Goal: Task Accomplishment & Management: Manage account settings

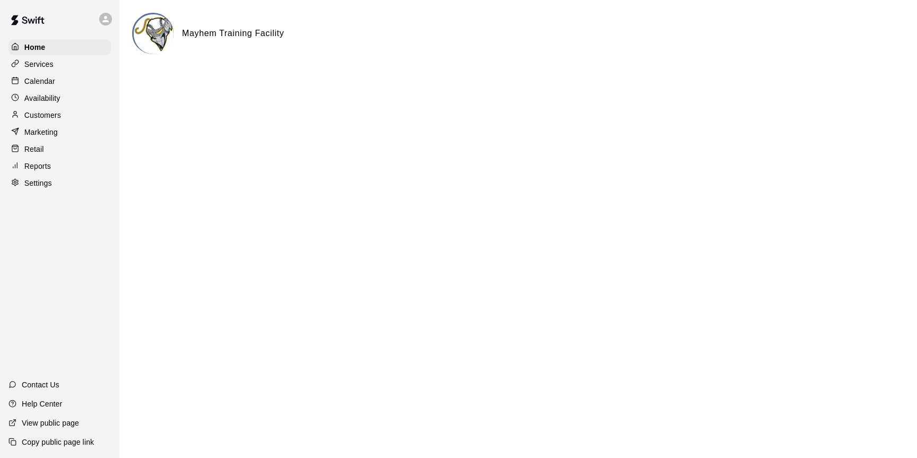
click at [46, 77] on p "Calendar" at bounding box center [39, 81] width 31 height 11
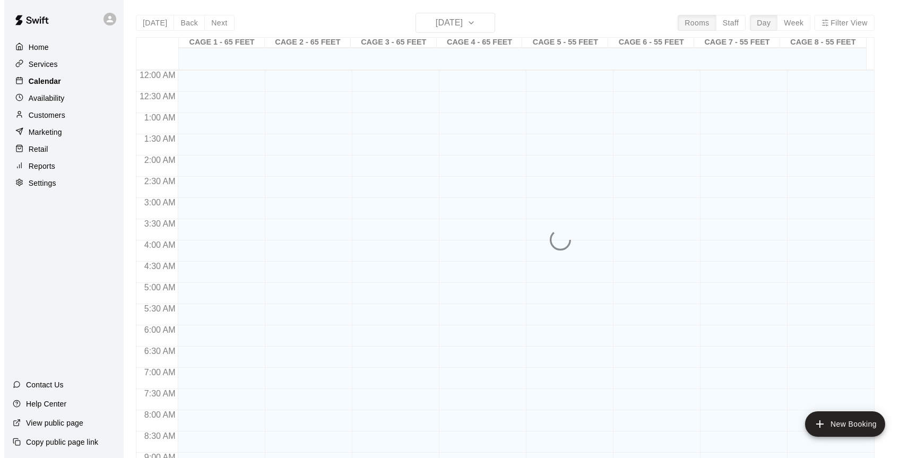
scroll to position [484, 0]
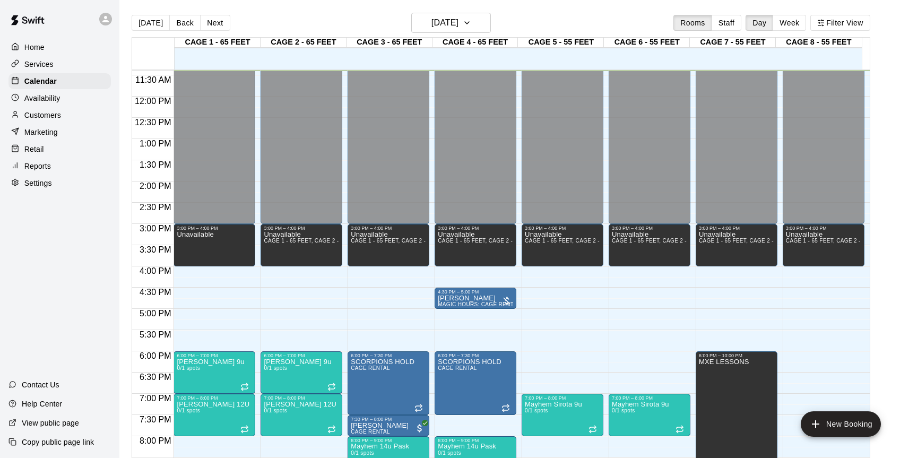
click at [30, 49] on p "Home" at bounding box center [34, 47] width 20 height 11
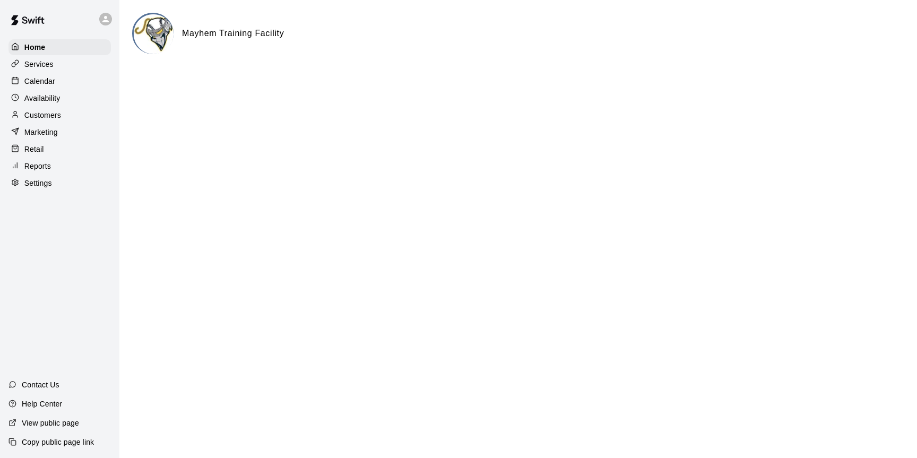
click at [41, 170] on p "Reports" at bounding box center [37, 166] width 27 height 11
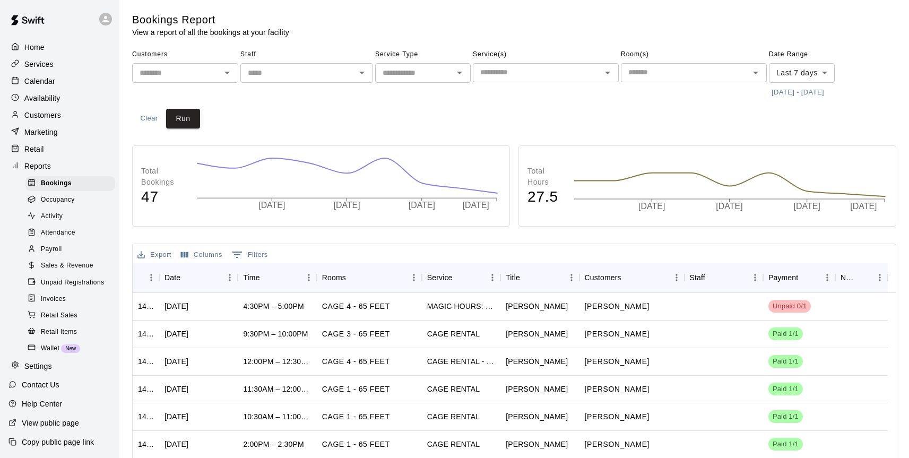
click at [58, 269] on span "Sales & Revenue" at bounding box center [67, 266] width 53 height 11
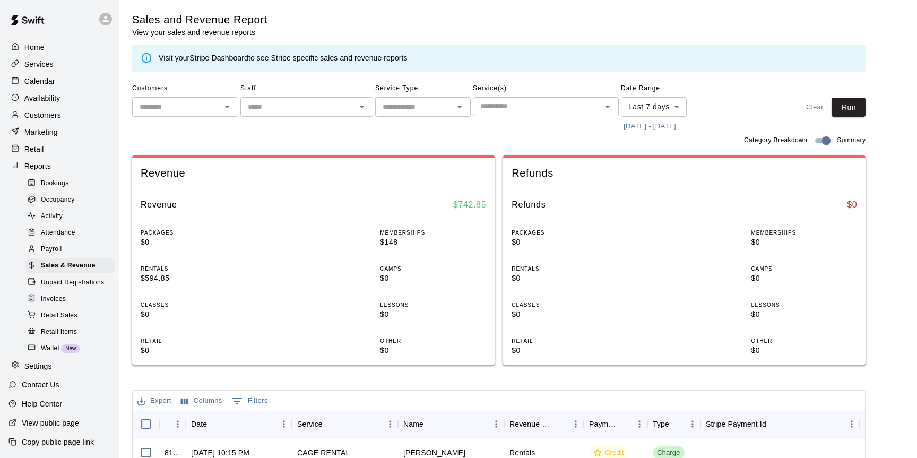
click at [676, 103] on body "Home Services Calendar Availability Customers Marketing Retail Reports Bookings…" at bounding box center [458, 383] width 917 height 766
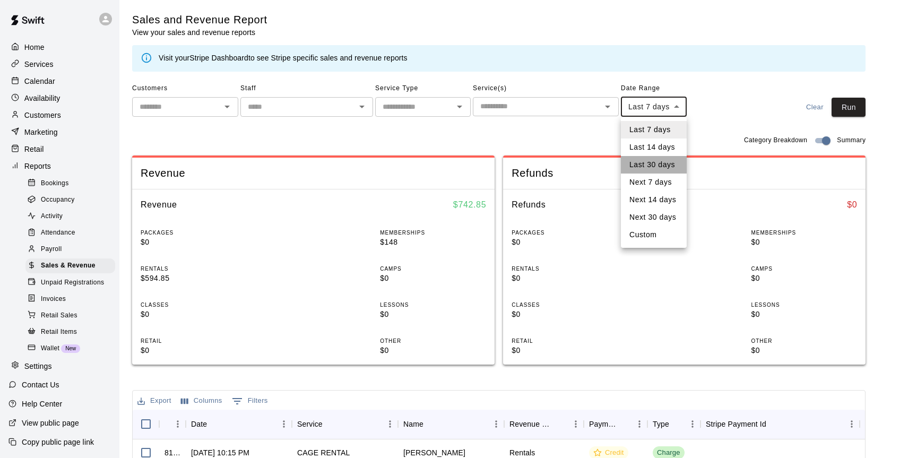
click at [656, 162] on li "Last 30 days" at bounding box center [654, 165] width 66 height 18
type input "*****"
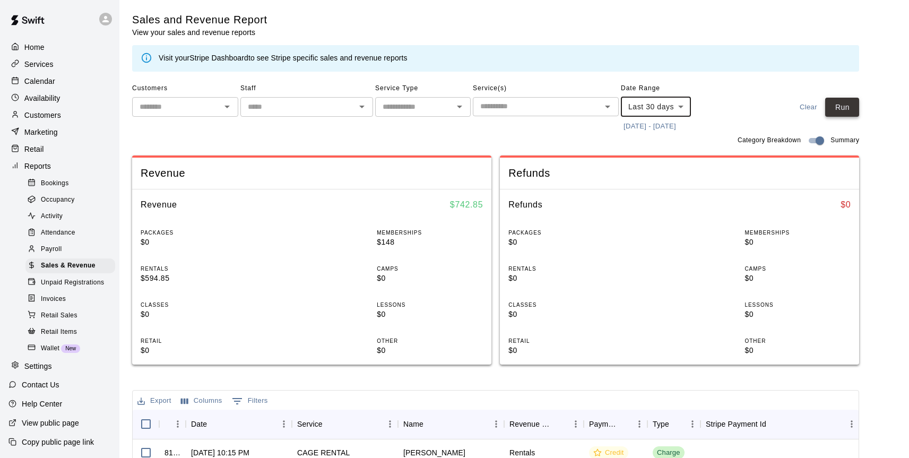
click at [859, 109] on button "Run" at bounding box center [843, 108] width 34 height 20
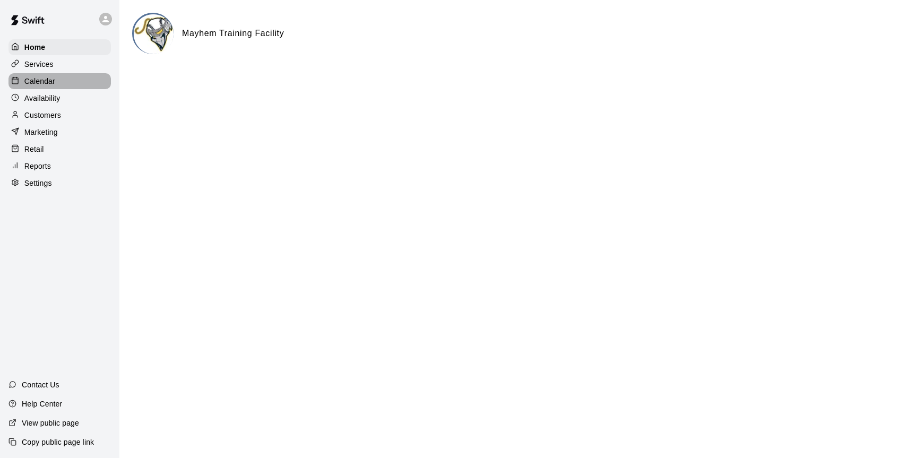
click at [59, 80] on div "Calendar" at bounding box center [59, 81] width 102 height 16
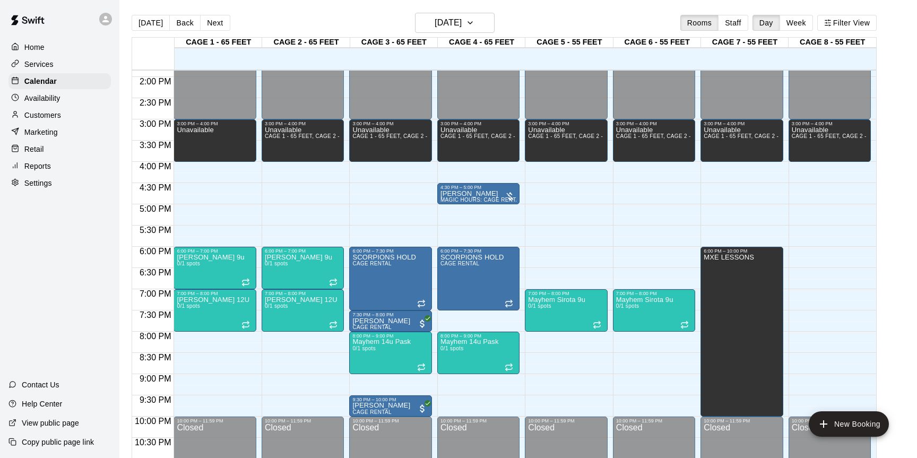
scroll to position [589, 0]
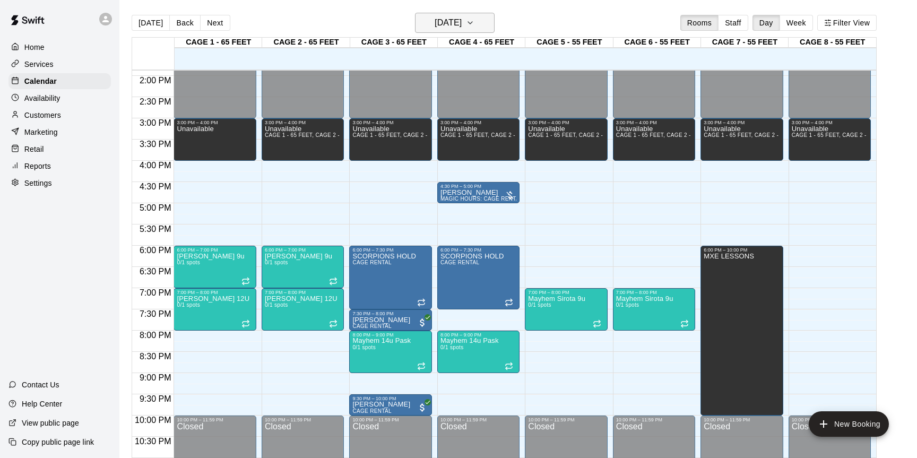
click at [458, 26] on h6 "[DATE]" at bounding box center [448, 22] width 27 height 15
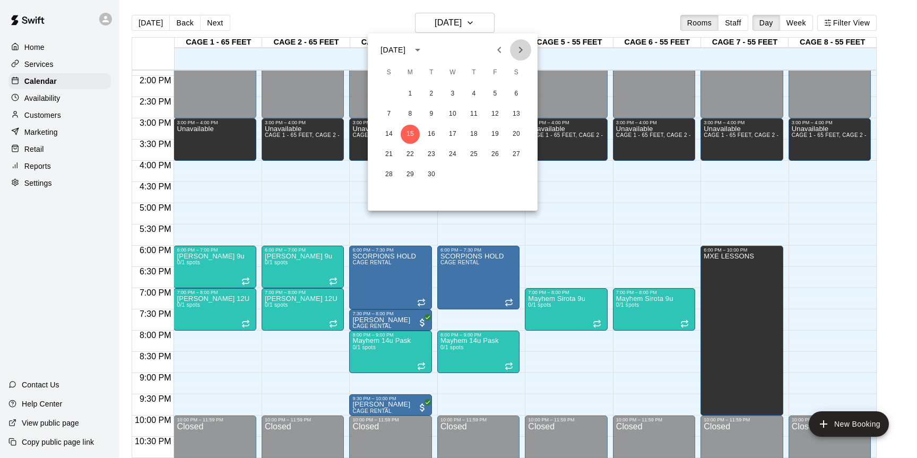
click at [524, 54] on icon "Next month" at bounding box center [520, 50] width 13 height 13
click at [518, 55] on icon "Next month" at bounding box center [520, 50] width 13 height 13
click at [477, 116] on button "8" at bounding box center [474, 114] width 19 height 19
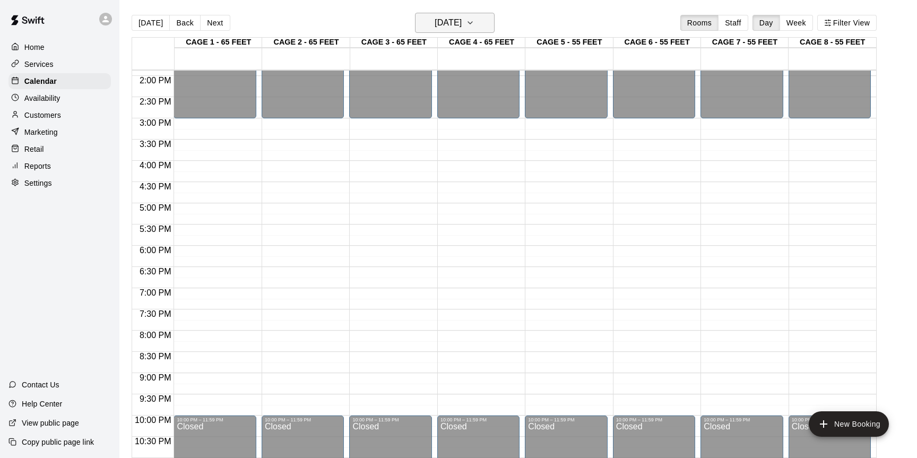
click at [475, 29] on icon "button" at bounding box center [470, 22] width 8 height 13
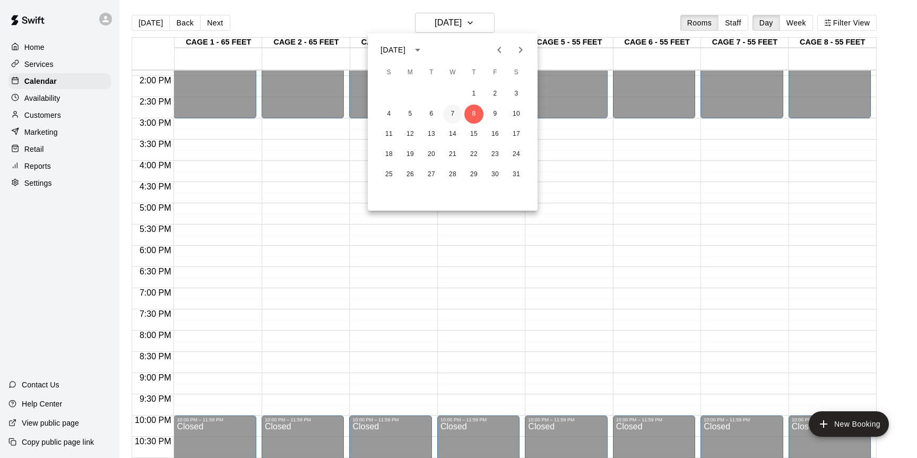
click at [455, 105] on button "7" at bounding box center [452, 114] width 19 height 19
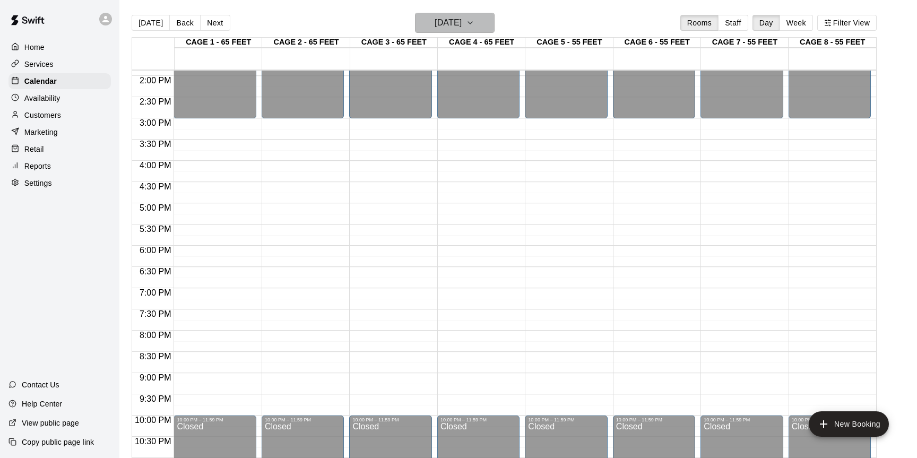
click at [462, 25] on h6 "Wednesday Jan 07" at bounding box center [448, 22] width 27 height 15
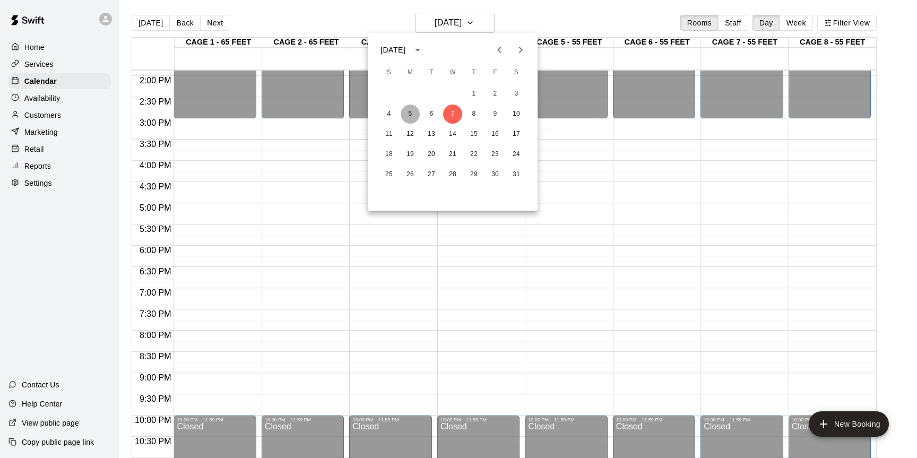
click at [418, 117] on button "5" at bounding box center [410, 114] width 19 height 19
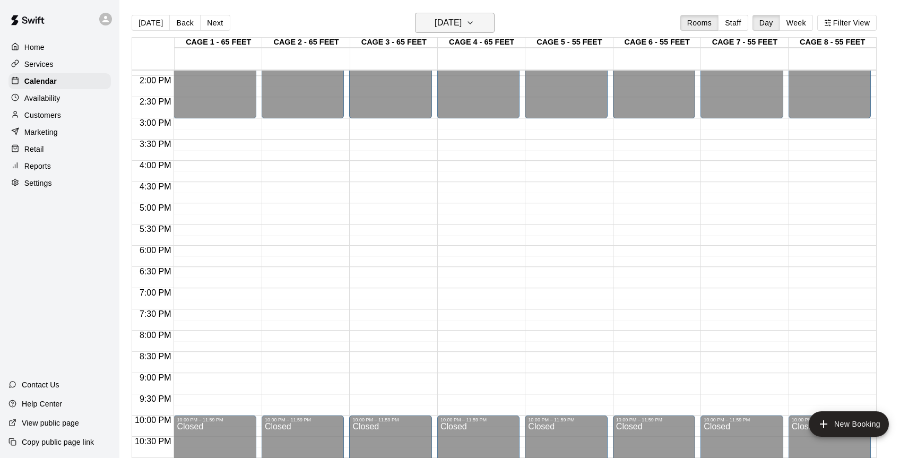
click at [475, 23] on icon "button" at bounding box center [470, 22] width 8 height 13
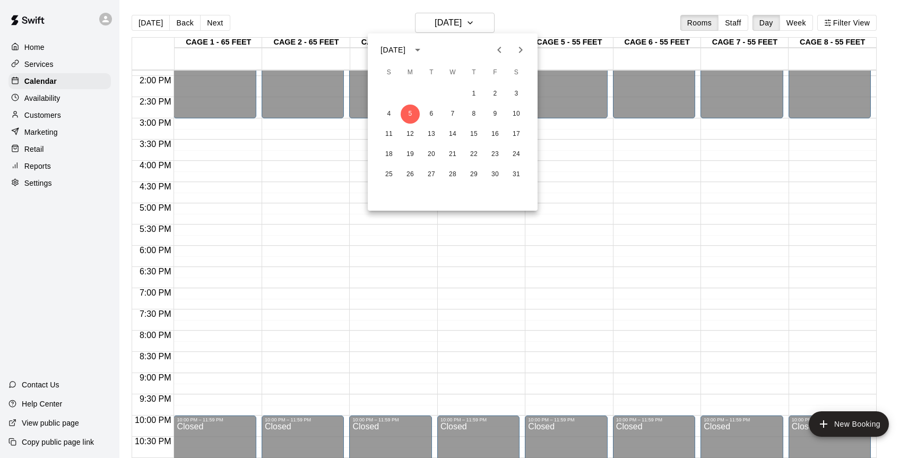
click at [499, 50] on icon "Previous month" at bounding box center [499, 50] width 4 height 6
click at [473, 139] on button "13" at bounding box center [474, 134] width 19 height 19
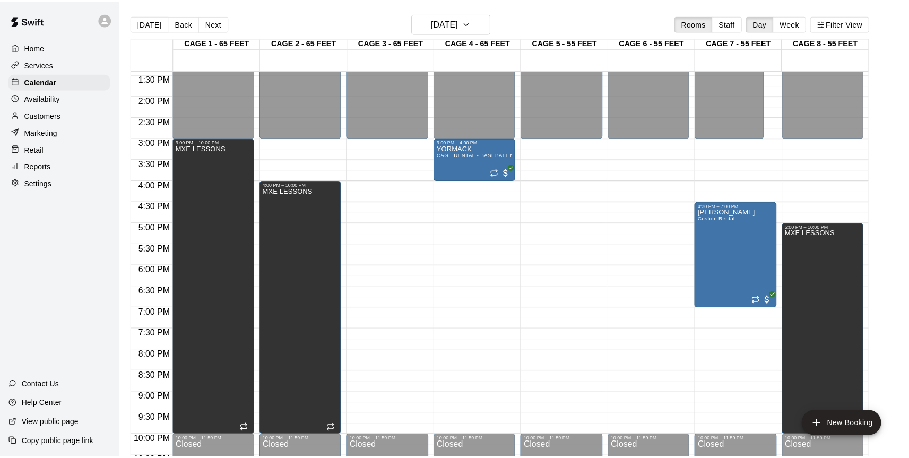
scroll to position [566, 0]
